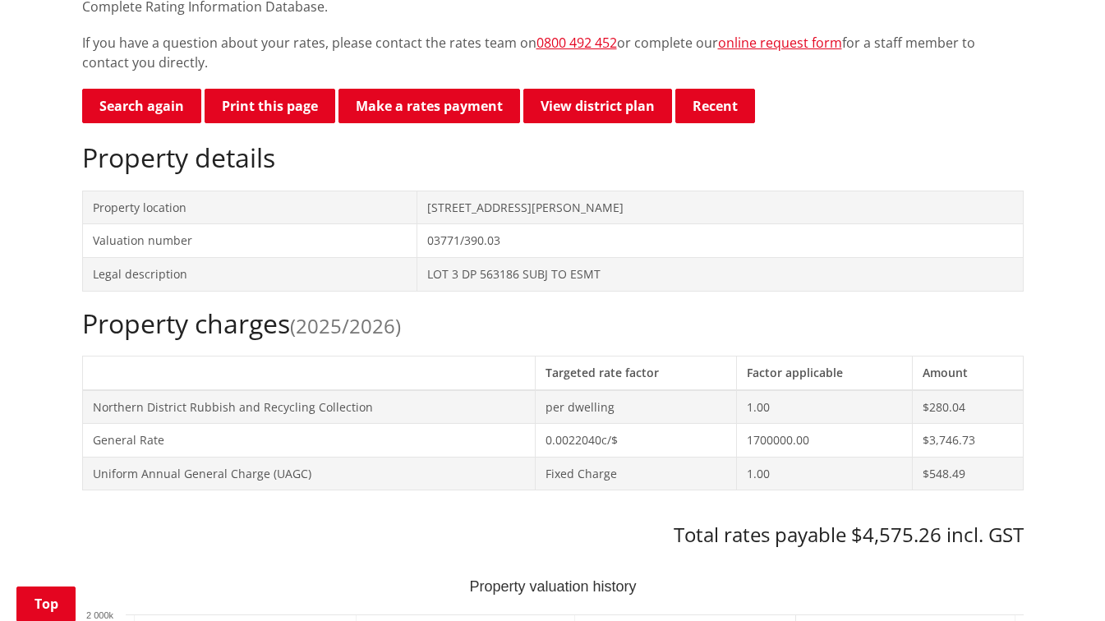
scroll to position [164, 0]
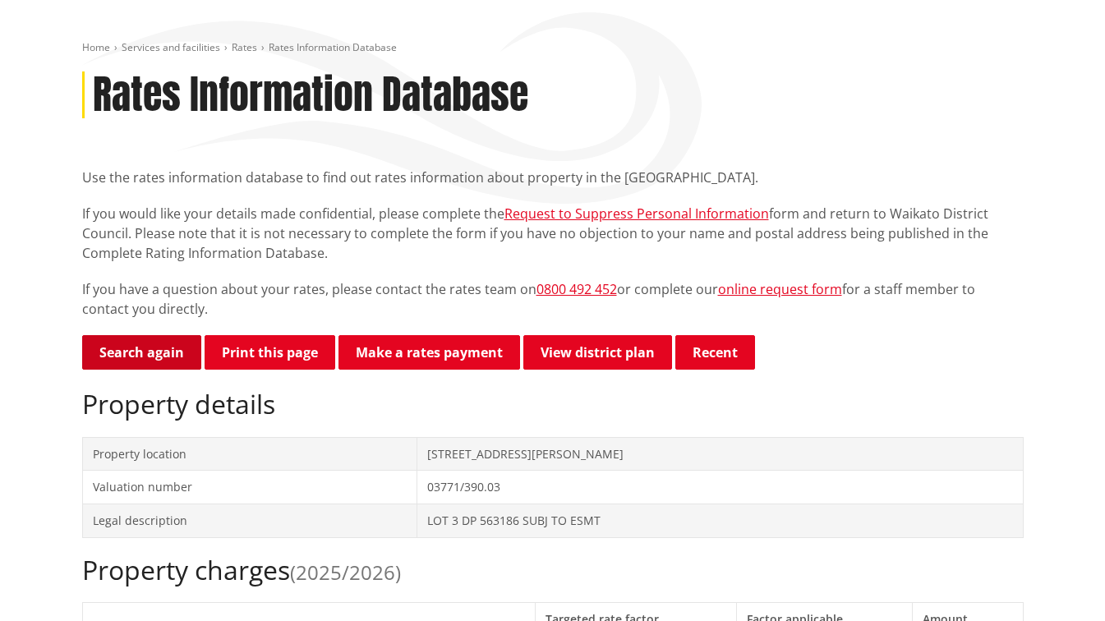
click at [138, 349] on link "Search again" at bounding box center [141, 352] width 119 height 35
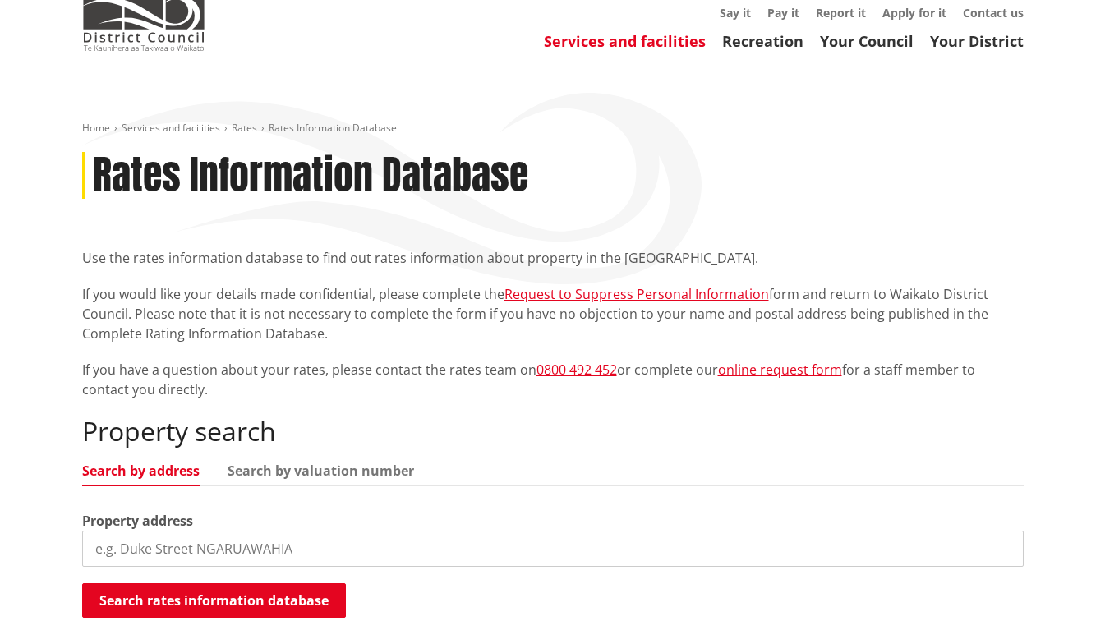
scroll to position [164, 0]
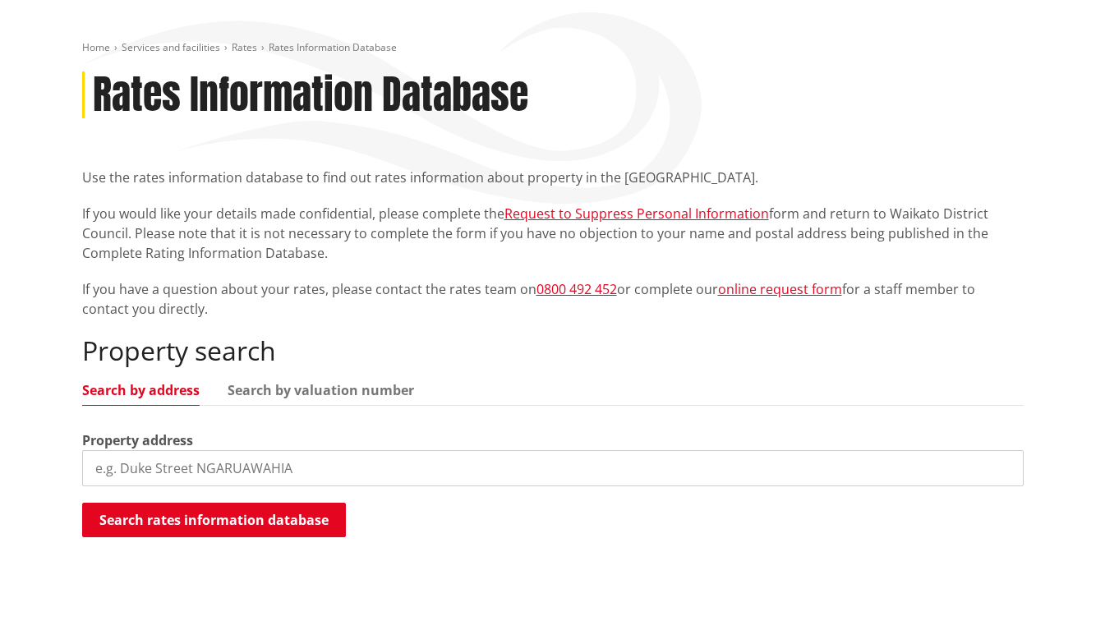
click at [357, 470] on input "search" at bounding box center [553, 468] width 942 height 36
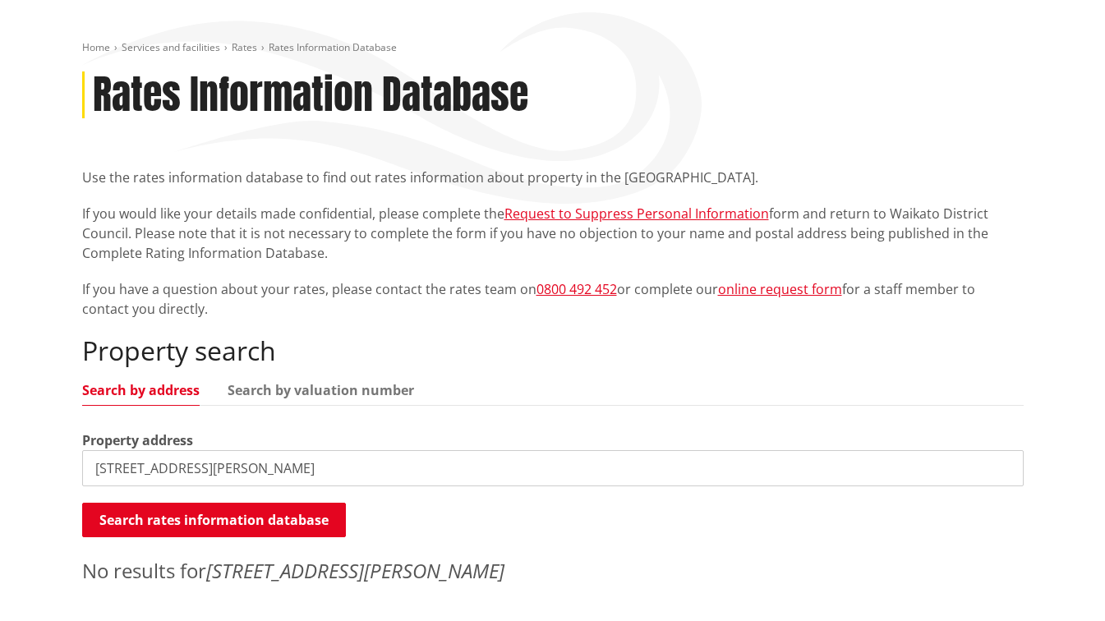
click at [293, 460] on input "[STREET_ADDRESS][PERSON_NAME]" at bounding box center [553, 468] width 942 height 36
type input "[PERSON_NAME] road"
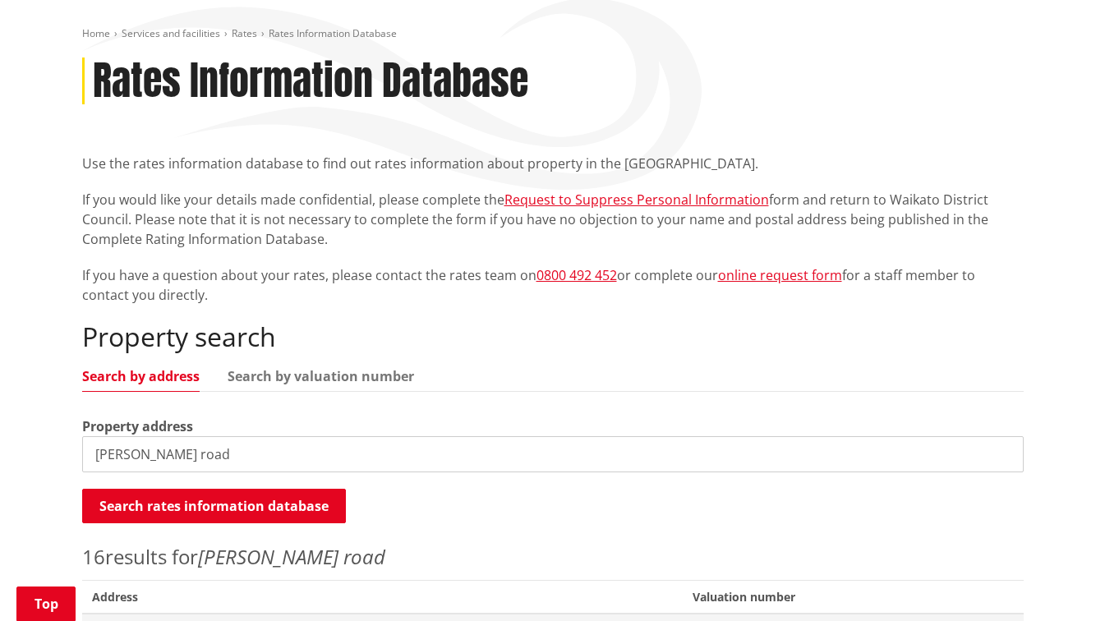
scroll to position [0, 0]
